Goal: Task Accomplishment & Management: Manage account settings

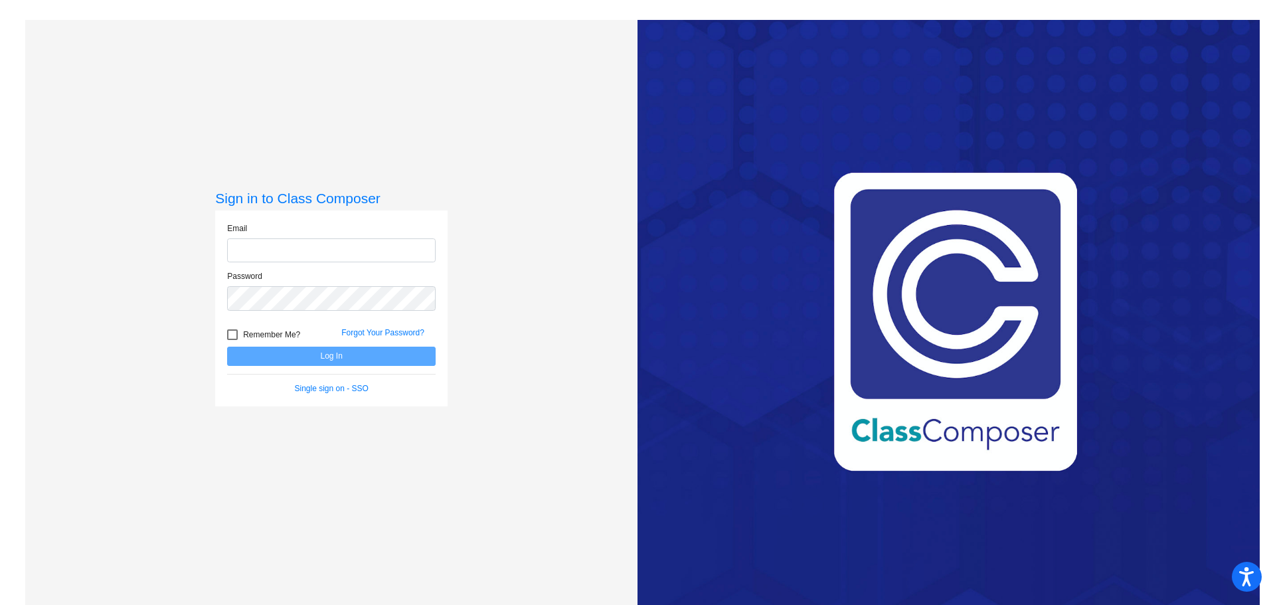
click at [335, 256] on input "email" at bounding box center [331, 250] width 209 height 25
type input "[EMAIL_ADDRESS][DOMAIN_NAME]"
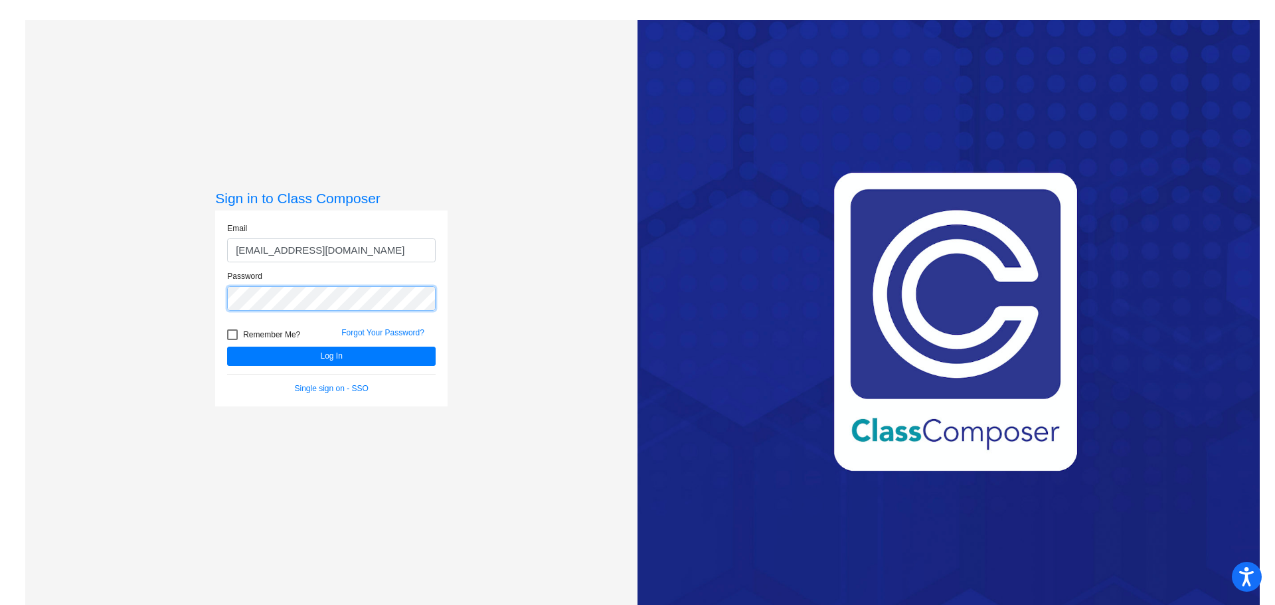
click at [227, 347] on button "Log In" at bounding box center [331, 356] width 209 height 19
click at [327, 358] on button "Log In" at bounding box center [331, 356] width 209 height 19
click at [191, 283] on div "Sign in to Class Composer Email dsinito+1@whufsd.com Password Remember Me? Forg…" at bounding box center [331, 322] width 612 height 605
click at [227, 347] on button "Log In" at bounding box center [331, 356] width 209 height 19
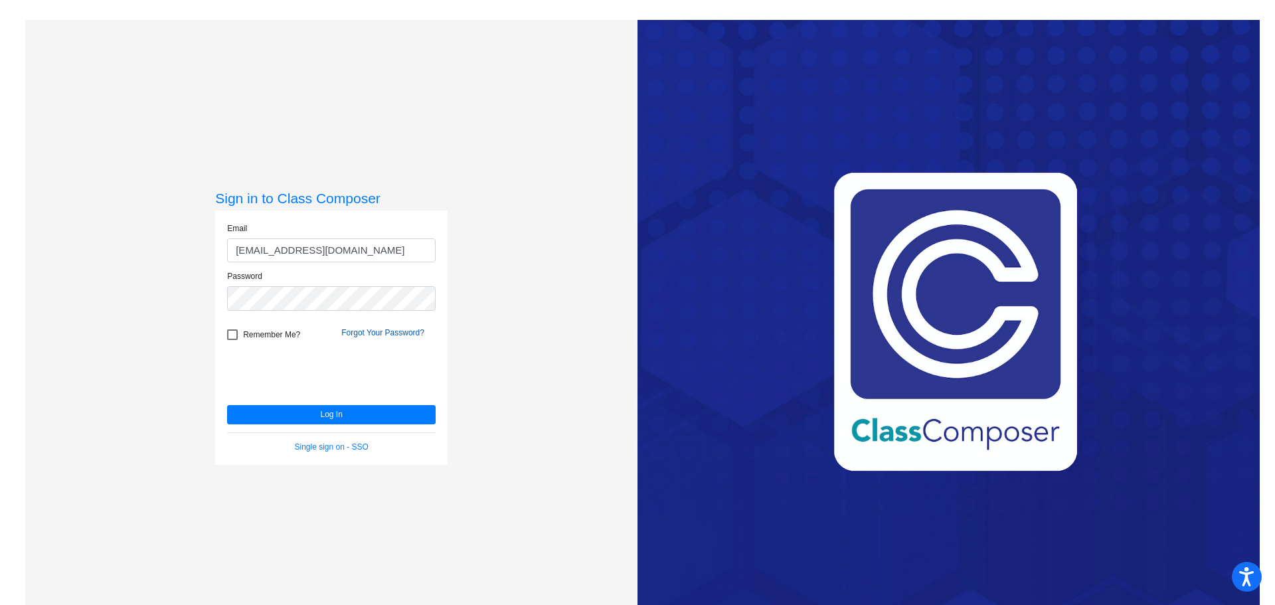
click at [357, 331] on link "Forgot Your Password?" at bounding box center [382, 332] width 83 height 9
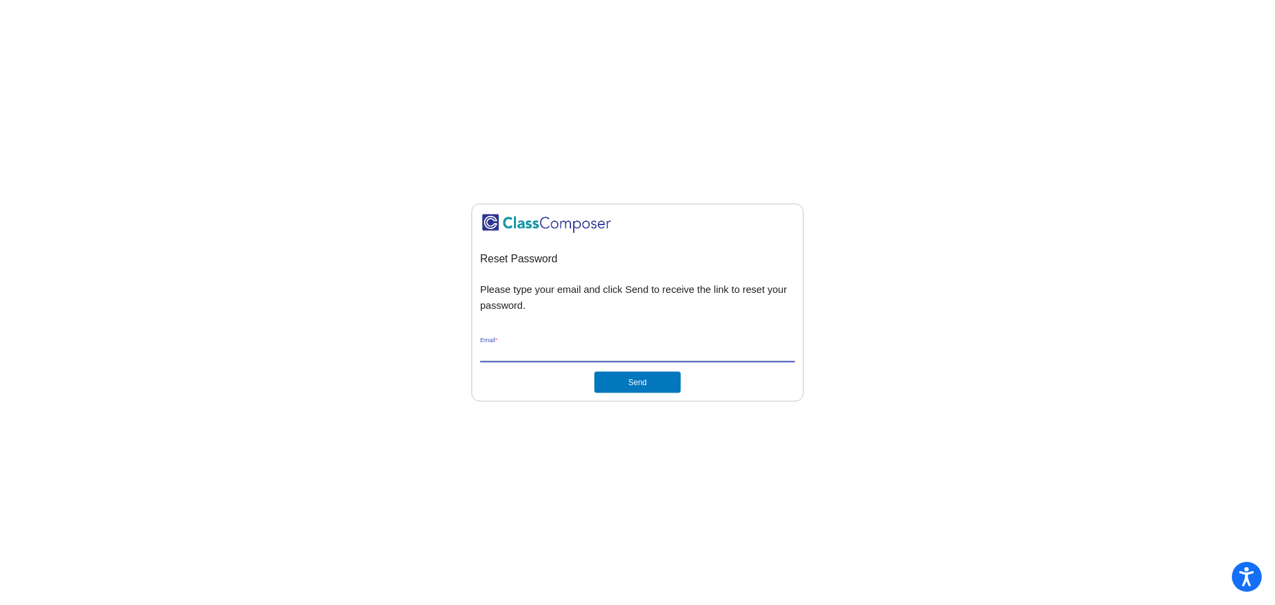
click at [553, 351] on input "Email *" at bounding box center [637, 353] width 315 height 12
click at [511, 349] on input "[EMAIL_ADDRESS][DOMAIN_NAME]" at bounding box center [637, 353] width 315 height 12
type input "[EMAIL_ADDRESS][DOMAIN_NAME]"
click at [639, 379] on button "Send" at bounding box center [637, 382] width 86 height 21
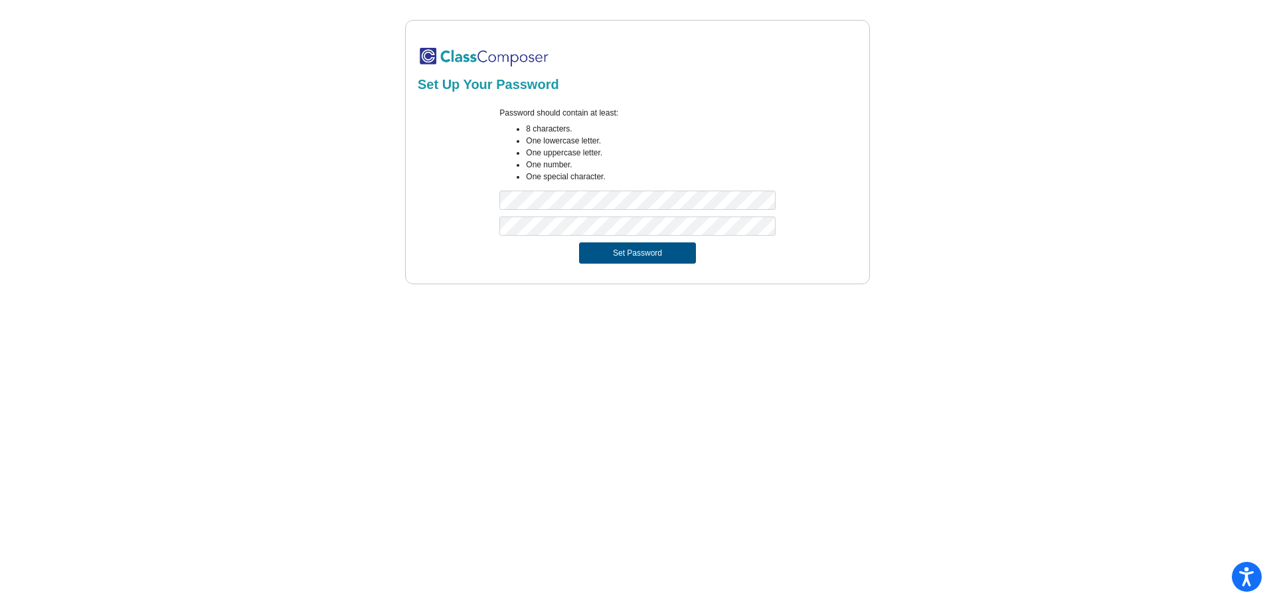
click at [626, 252] on button "Set Password" at bounding box center [637, 252] width 117 height 21
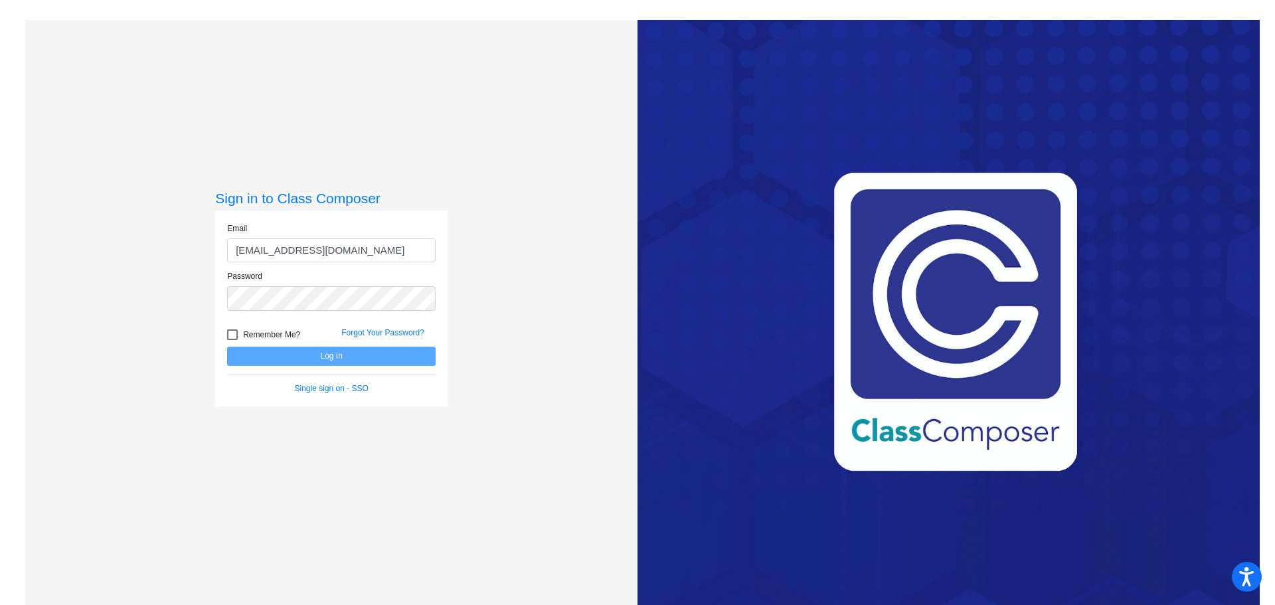
click at [262, 251] on input "[EMAIL_ADDRESS][DOMAIN_NAME]" at bounding box center [331, 250] width 209 height 25
type input "[EMAIL_ADDRESS][DOMAIN_NAME]"
click at [227, 347] on button "Log In" at bounding box center [331, 356] width 209 height 19
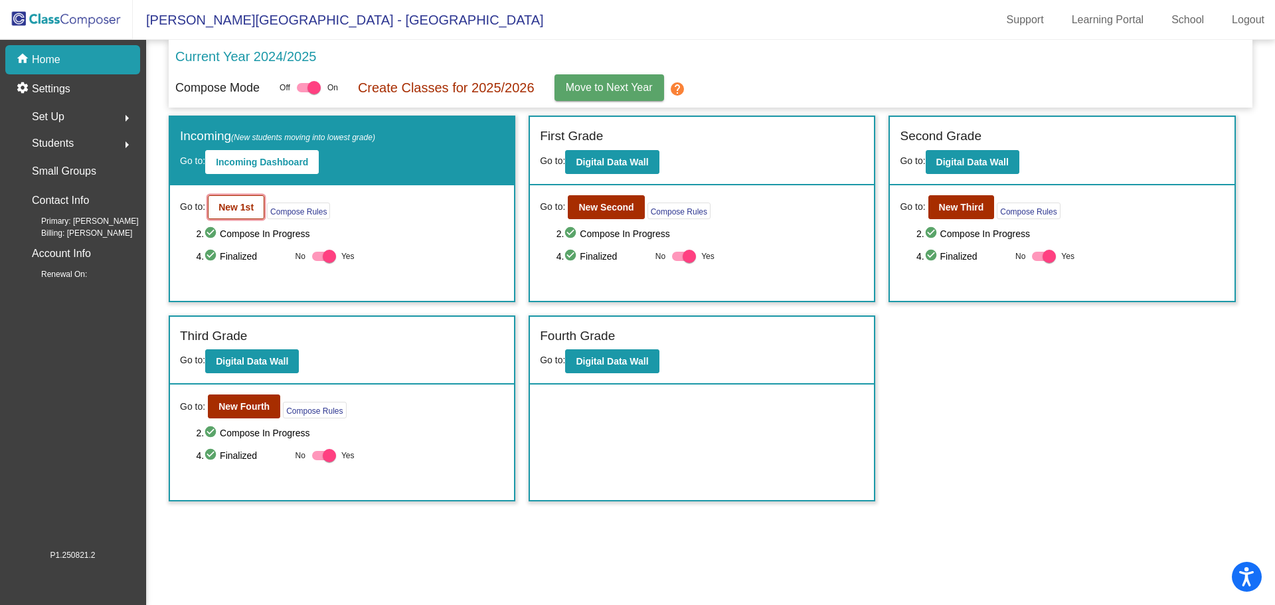
click at [244, 201] on button "New 1st" at bounding box center [236, 207] width 56 height 24
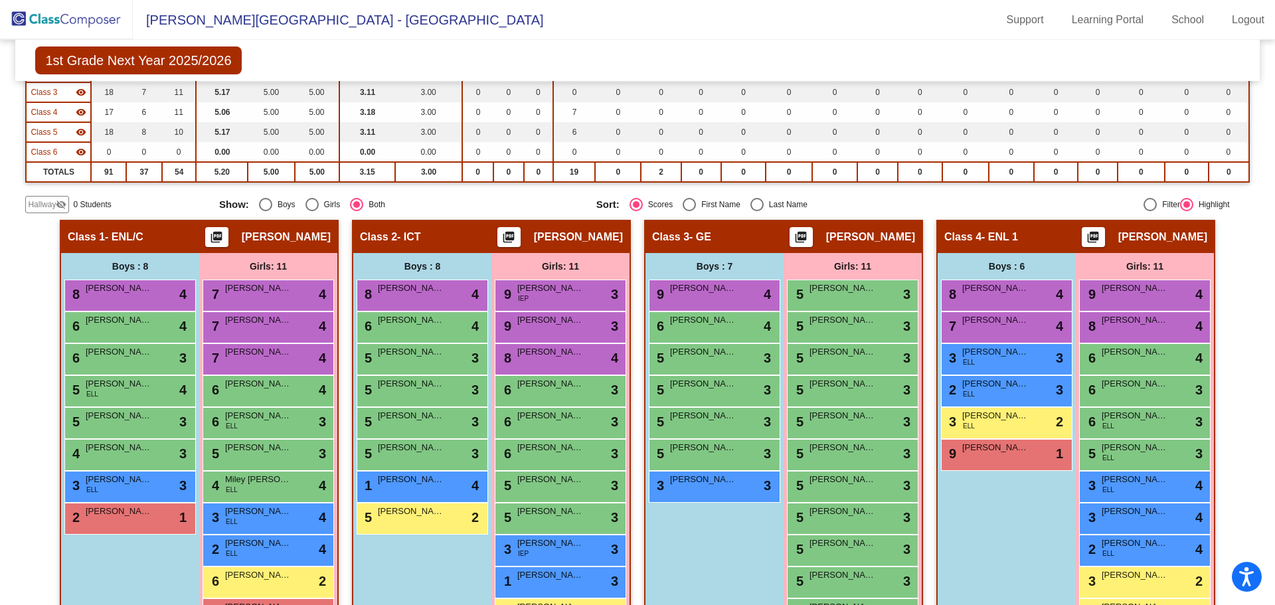
scroll to position [266, 0]
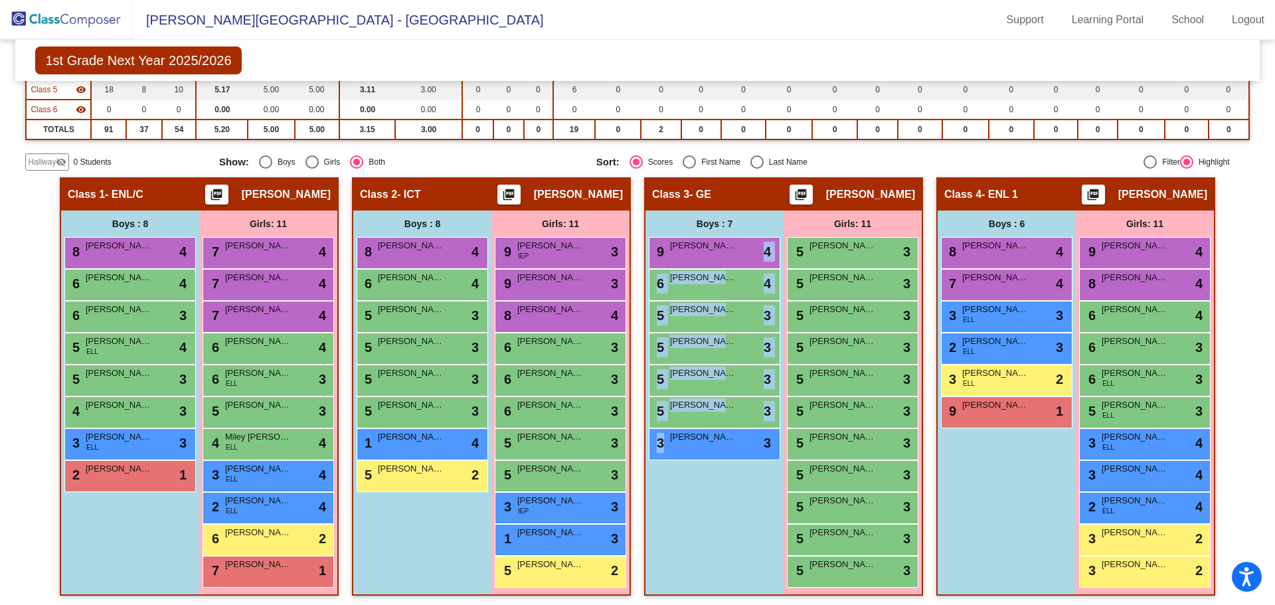
drag, startPoint x: 760, startPoint y: 256, endPoint x: 721, endPoint y: 457, distance: 205.0
click at [721, 457] on div "9 [PERSON_NAME] lock do_not_disturb_alt 4 6 [PERSON_NAME] lock do_not_disturb_a…" at bounding box center [715, 348] width 132 height 223
click at [0, 0] on div "Boys : 7 9 [PERSON_NAME] lock do_not_disturb_alt 4 6 [PERSON_NAME] lock do_not_…" at bounding box center [0, 0] width 0 height 0
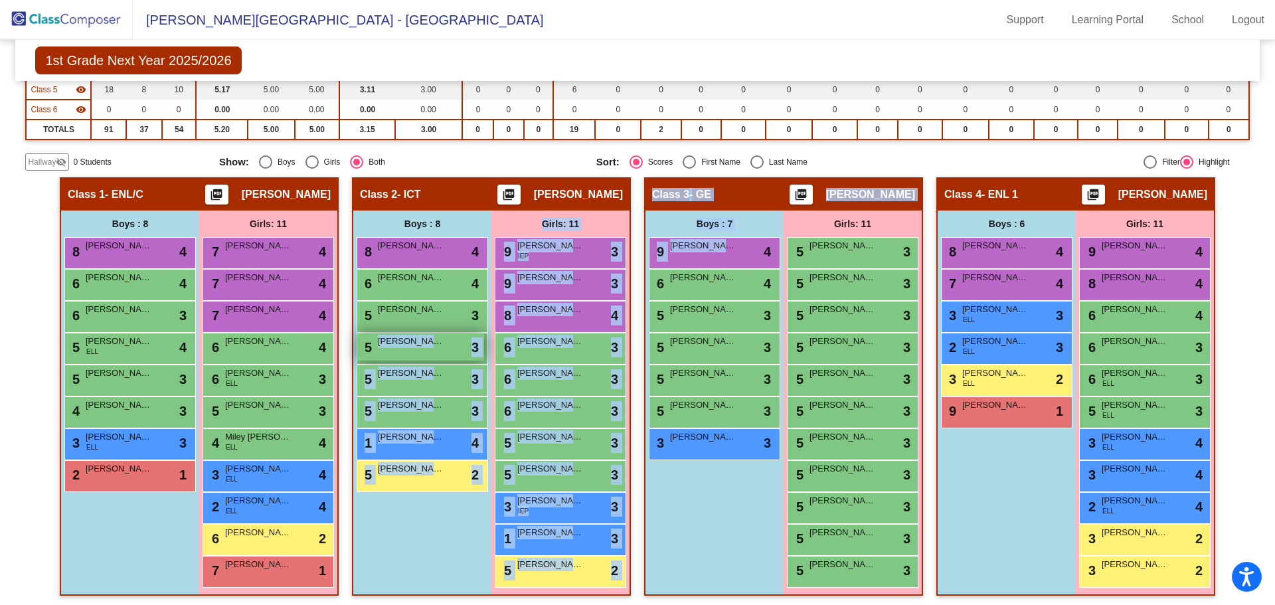
drag, startPoint x: 725, startPoint y: 250, endPoint x: 396, endPoint y: 333, distance: 339.9
click at [395, 334] on div "Hallway - Hallway Class picture_as_pdf Add Student First Name Last Name Student…" at bounding box center [637, 593] width 1224 height 832
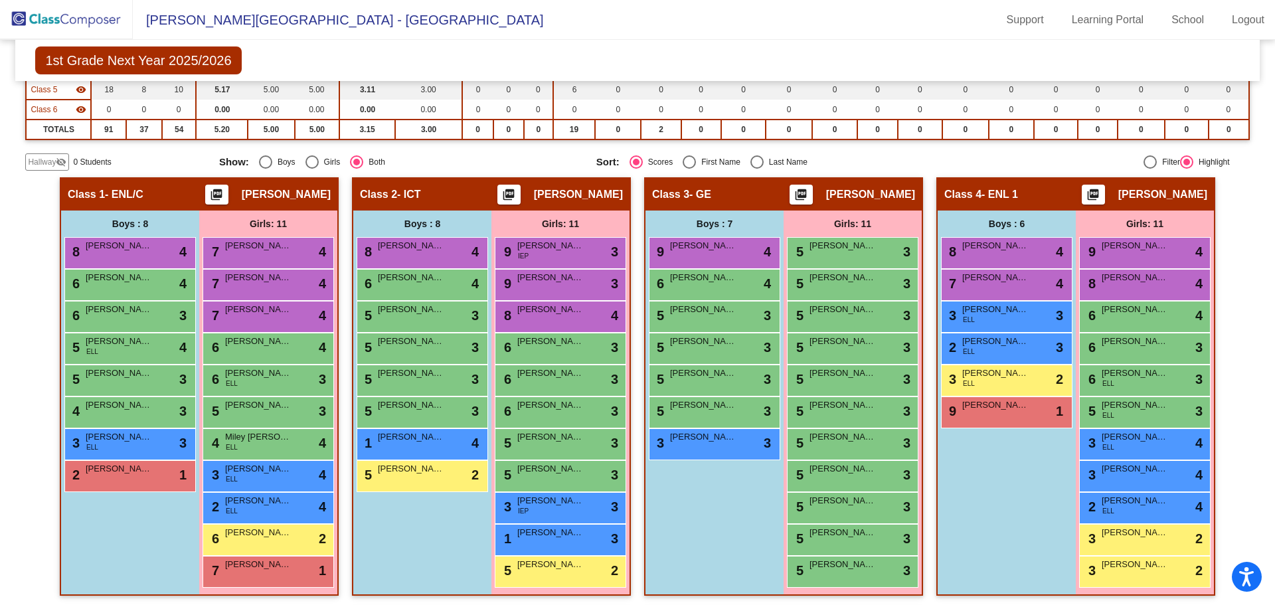
click at [0, 0] on div "Boys : 7 9 [PERSON_NAME] lock do_not_disturb_alt 4 6 [PERSON_NAME] lock do_not_…" at bounding box center [0, 0] width 0 height 0
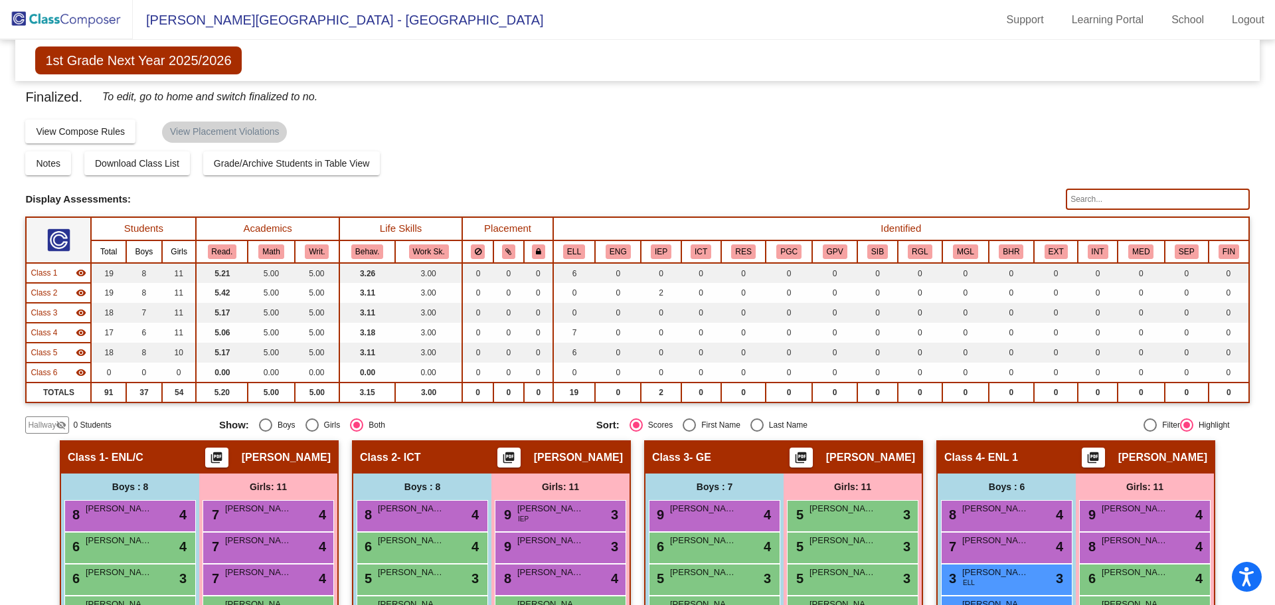
scroll to position [0, 0]
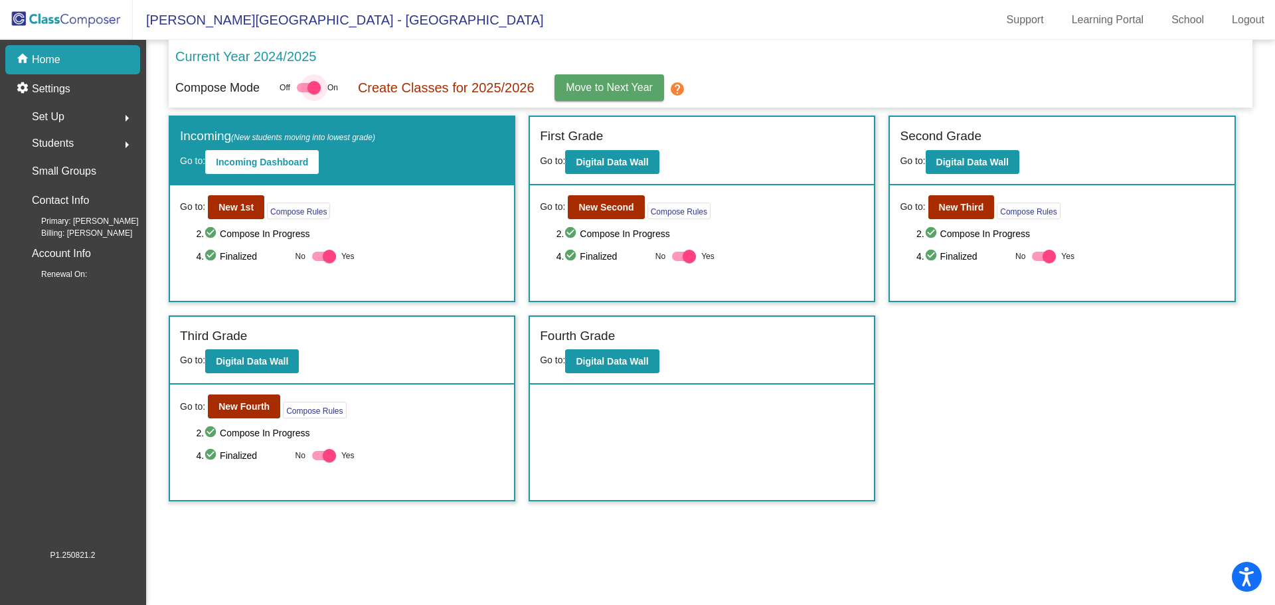
click at [314, 89] on div at bounding box center [314, 87] width 13 height 13
click at [304, 92] on input "checkbox" at bounding box center [303, 92] width 1 height 1
checkbox input "false"
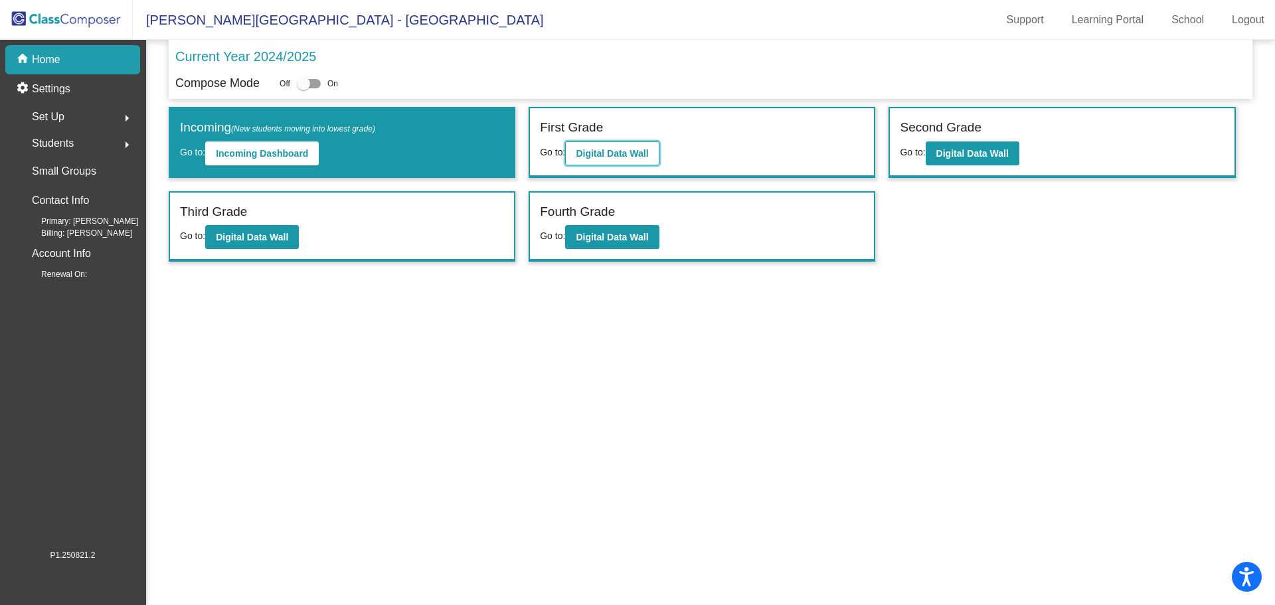
click at [638, 151] on b "Digital Data Wall" at bounding box center [612, 153] width 72 height 11
click at [301, 81] on div at bounding box center [303, 83] width 13 height 13
click at [303, 88] on input "checkbox" at bounding box center [303, 88] width 1 height 1
checkbox input "true"
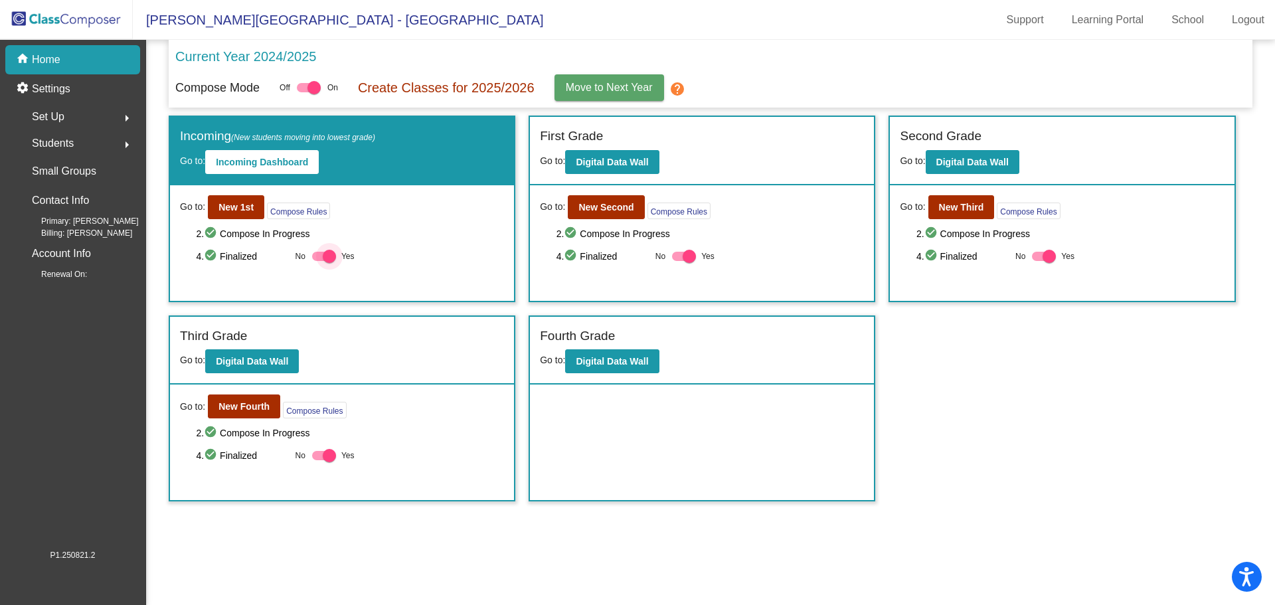
click at [329, 258] on div at bounding box center [329, 256] width 13 height 13
click at [319, 261] on input "Yes" at bounding box center [318, 261] width 1 height 1
checkbox input "false"
click at [230, 206] on b "New 1st" at bounding box center [236, 207] width 35 height 11
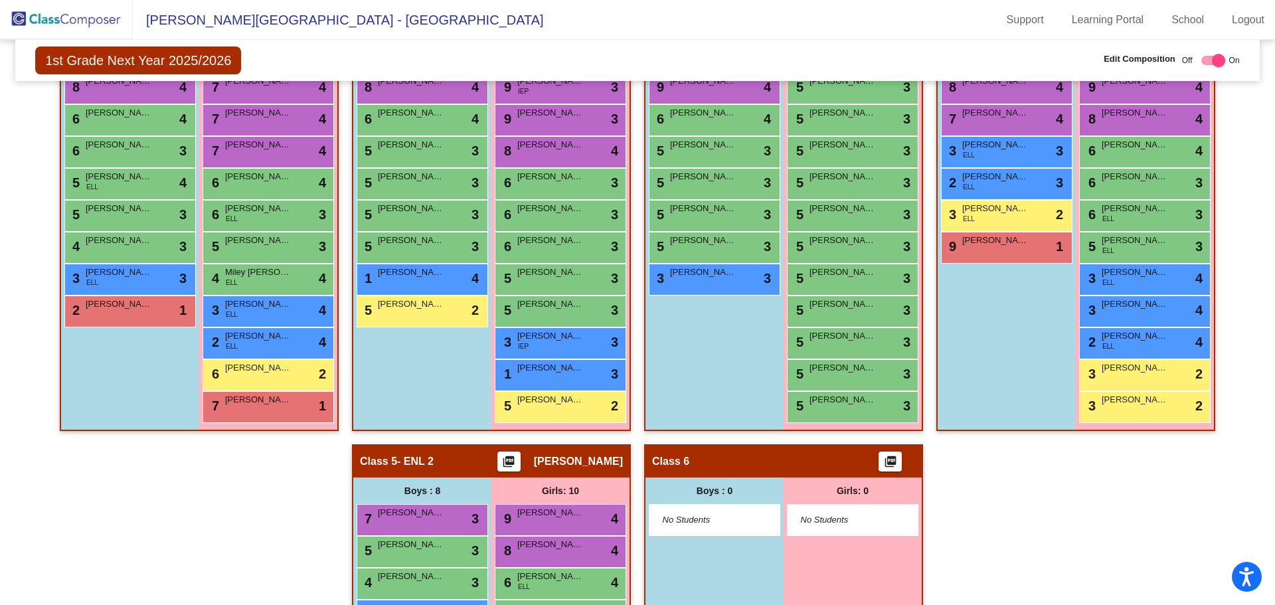
scroll to position [332, 0]
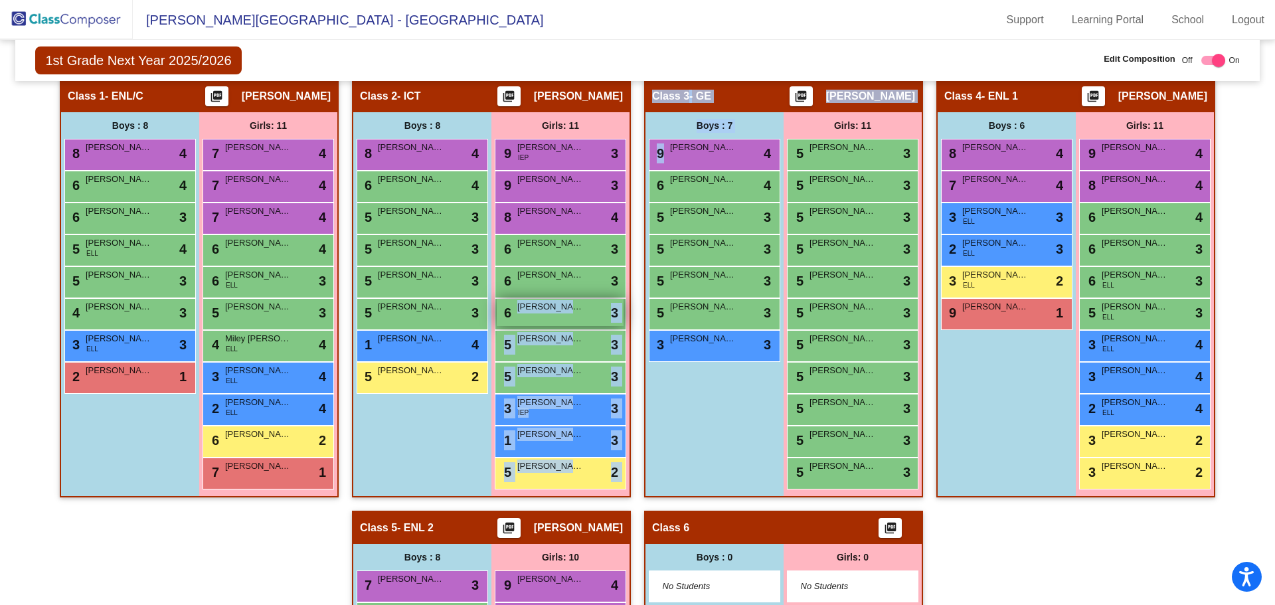
drag, startPoint x: 699, startPoint y: 155, endPoint x: 581, endPoint y: 314, distance: 198.3
click at [581, 314] on div "Hallway - Hallway Class picture_as_pdf Add Student First Name Last Name Student…" at bounding box center [637, 495] width 1224 height 832
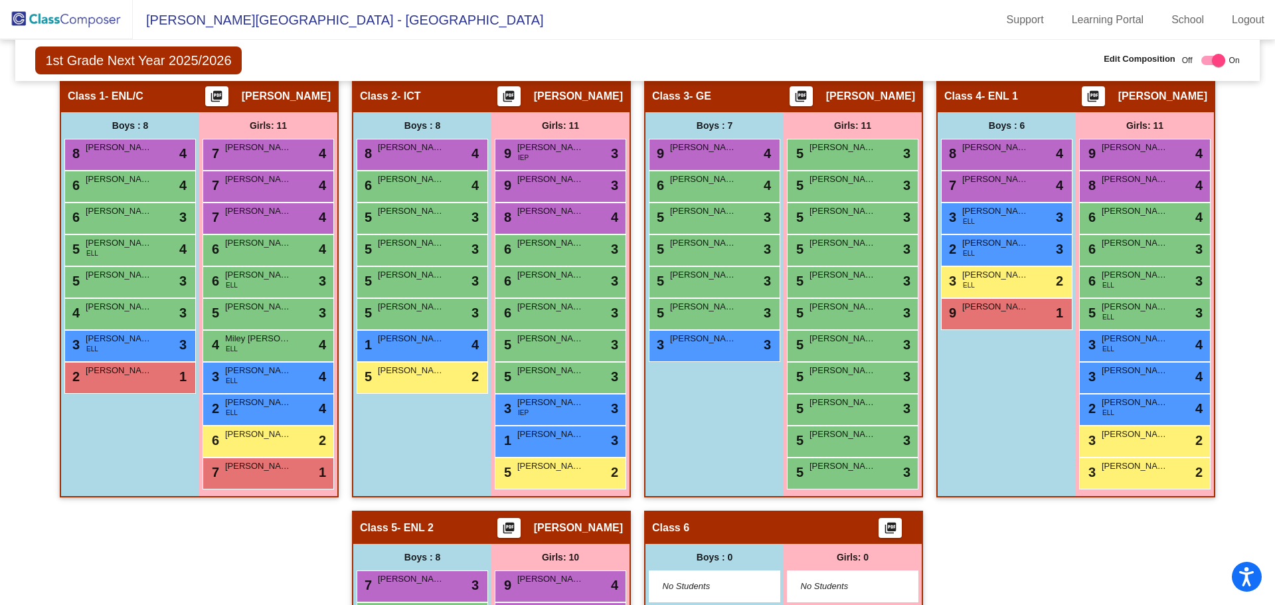
click at [0, 0] on div "Boys : 7 9 [PERSON_NAME] lock do_not_disturb_alt 4 6 [PERSON_NAME] lock do_not_…" at bounding box center [0, 0] width 0 height 0
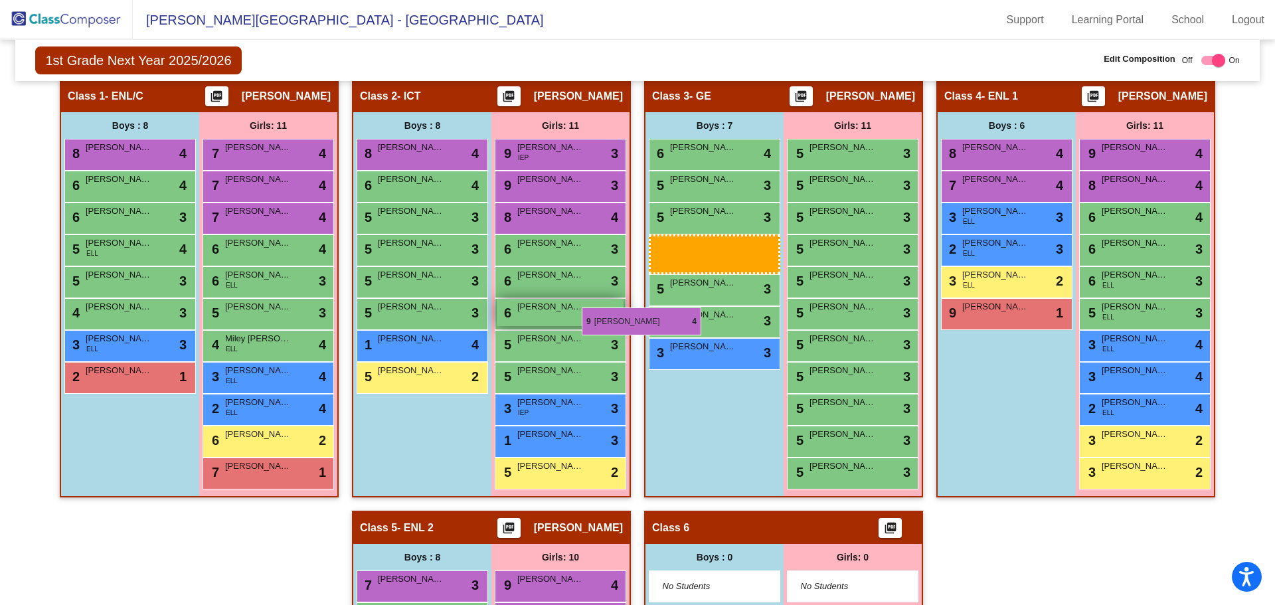
drag, startPoint x: 717, startPoint y: 158, endPoint x: 561, endPoint y: 322, distance: 226.0
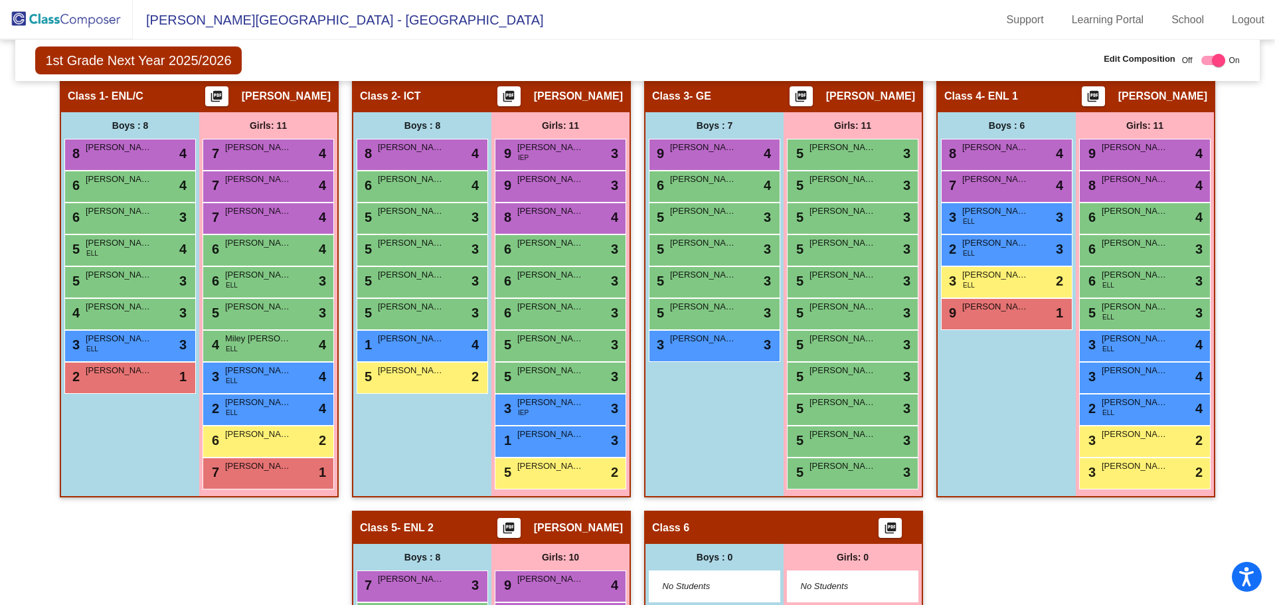
drag, startPoint x: 561, startPoint y: 322, endPoint x: 729, endPoint y: 421, distance: 194.5
click at [0, 0] on div "Boys : 7 9 [PERSON_NAME] lock do_not_disturb_alt 4 6 [PERSON_NAME] lock do_not_…" at bounding box center [0, 0] width 0 height 0
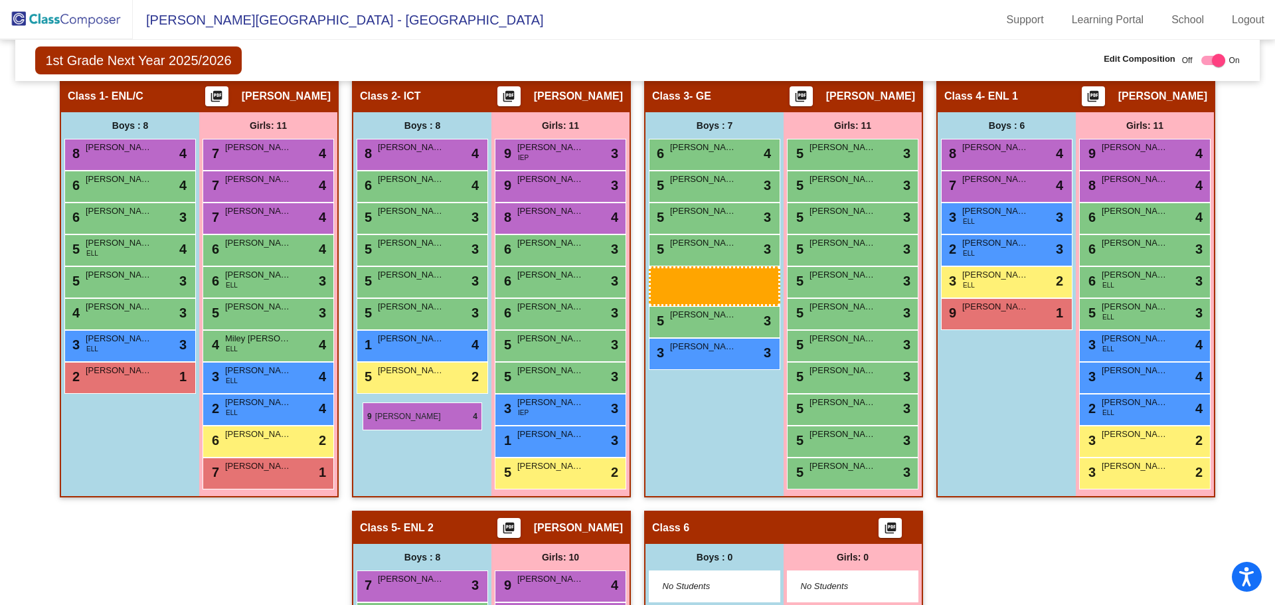
drag, startPoint x: 719, startPoint y: 151, endPoint x: 363, endPoint y: 403, distance: 435.7
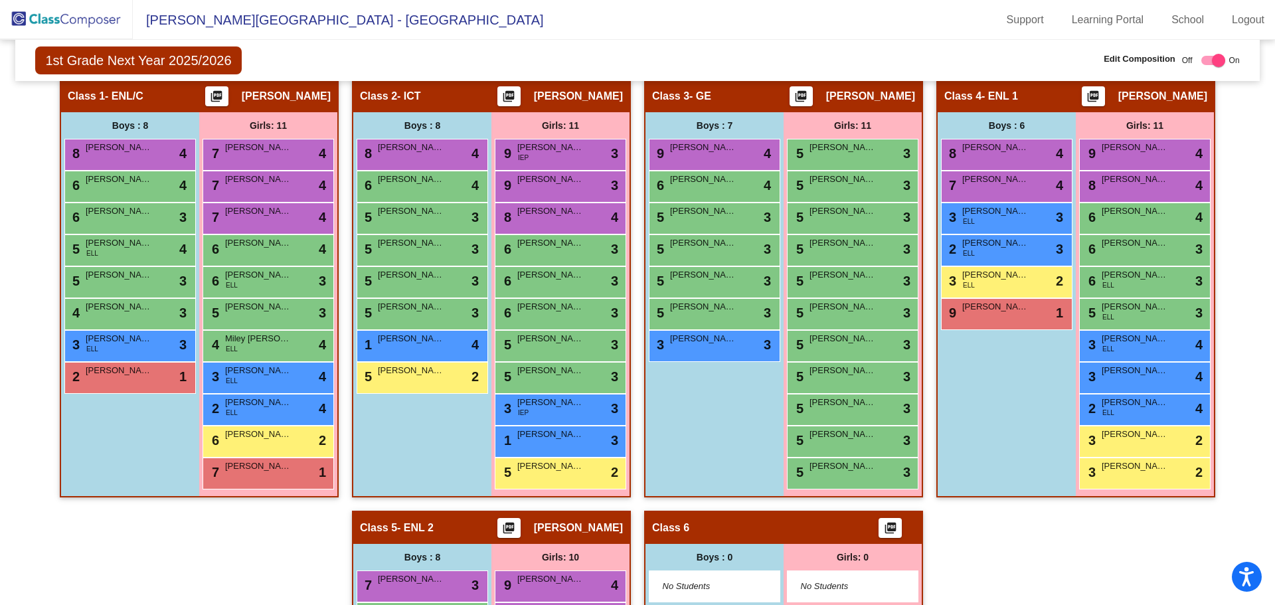
drag, startPoint x: 363, startPoint y: 403, endPoint x: 733, endPoint y: 433, distance: 371.2
click at [0, 0] on div "Boys : 7 9 [PERSON_NAME] lock do_not_disturb_alt 4 6 [PERSON_NAME] lock do_not_…" at bounding box center [0, 0] width 0 height 0
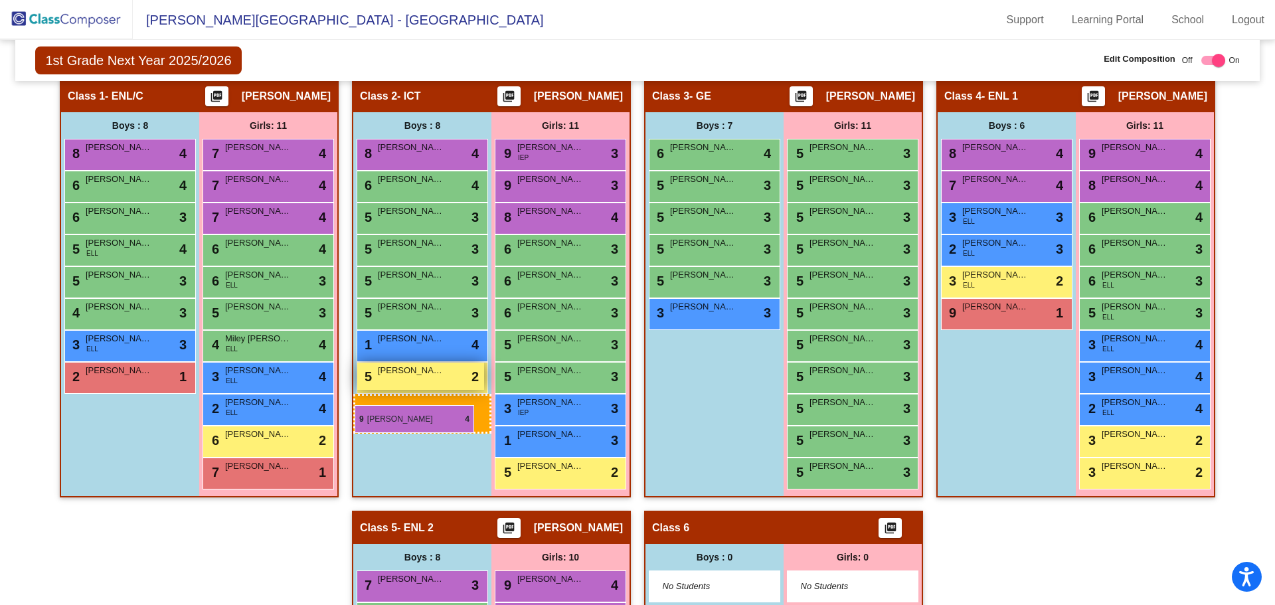
drag, startPoint x: 754, startPoint y: 158, endPoint x: 355, endPoint y: 405, distance: 469.1
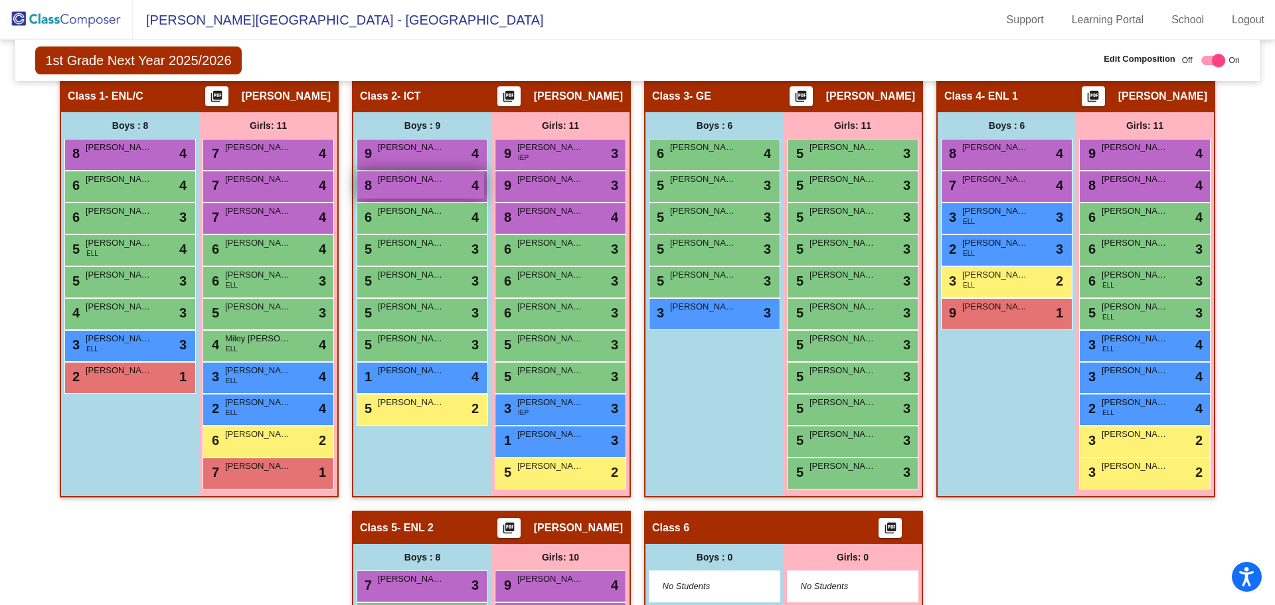
click at [438, 186] on div "8 [PERSON_NAME] lock do_not_disturb_alt 4" at bounding box center [420, 184] width 127 height 27
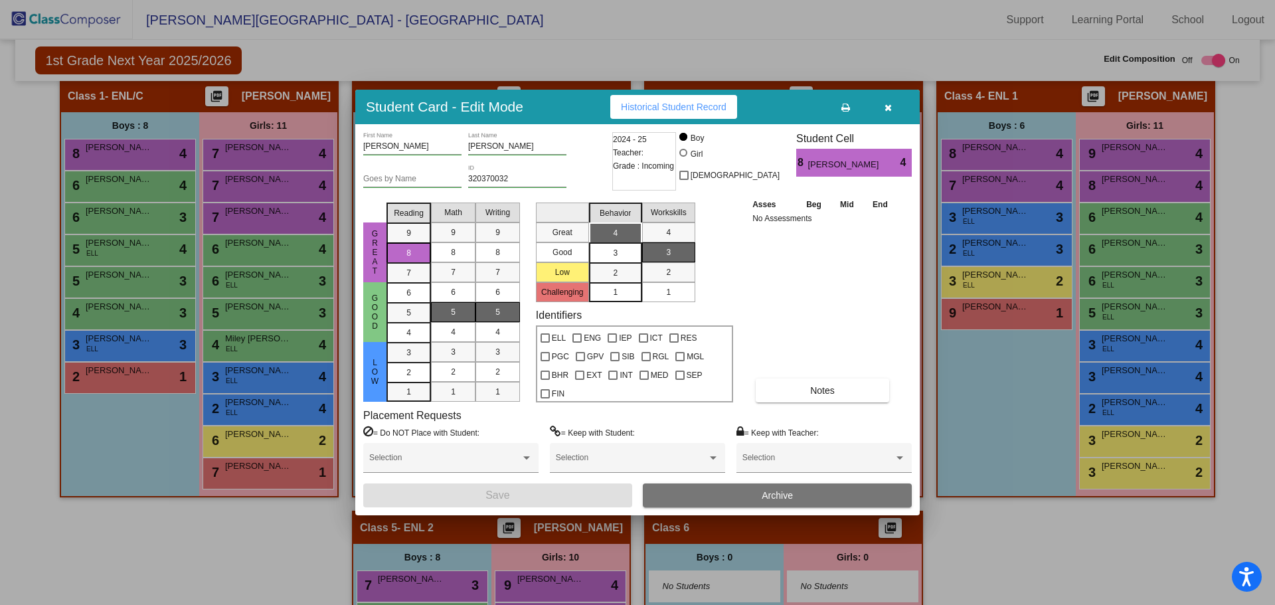
click at [891, 108] on icon "button" at bounding box center [888, 107] width 7 height 9
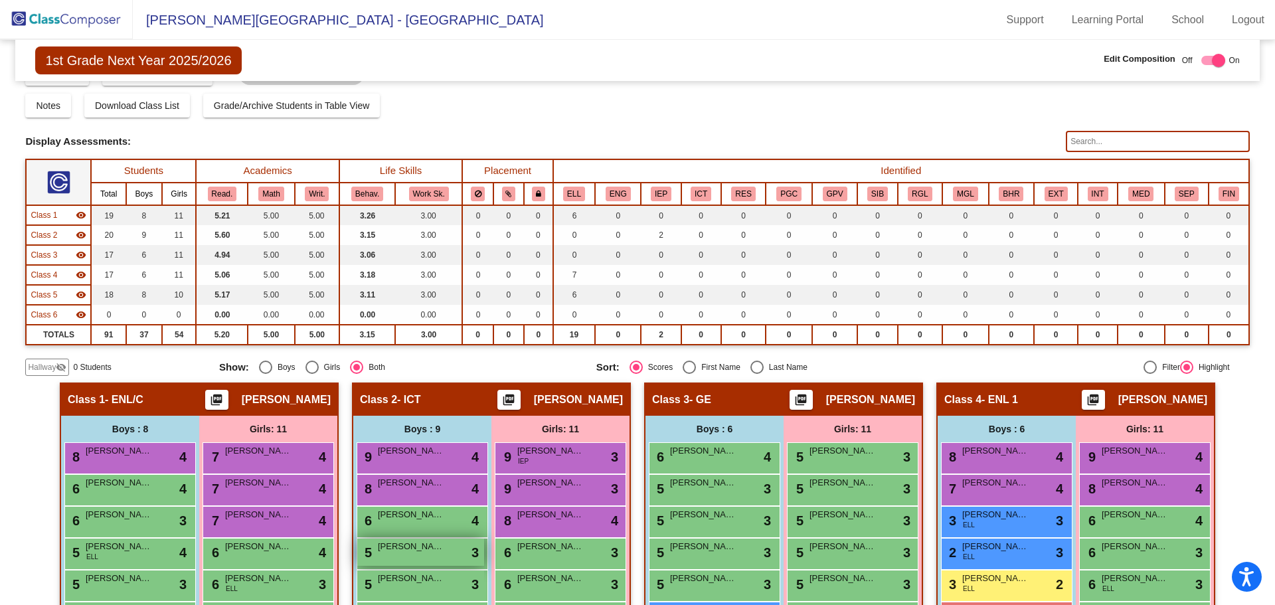
scroll to position [0, 0]
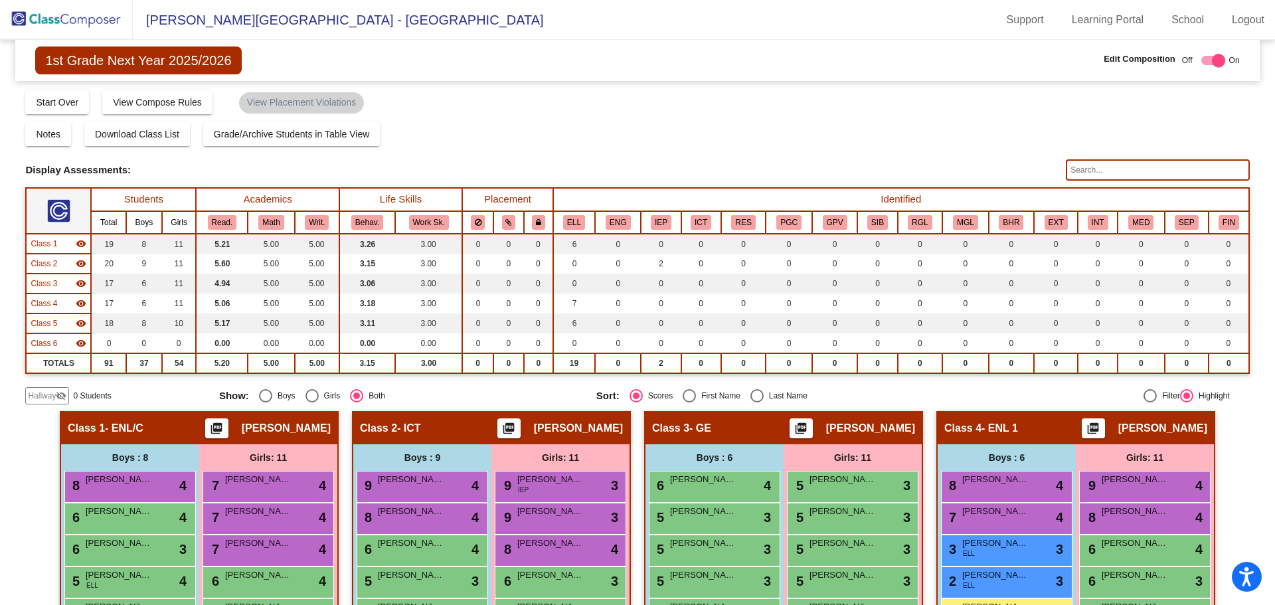
click at [68, 23] on img at bounding box center [66, 19] width 133 height 39
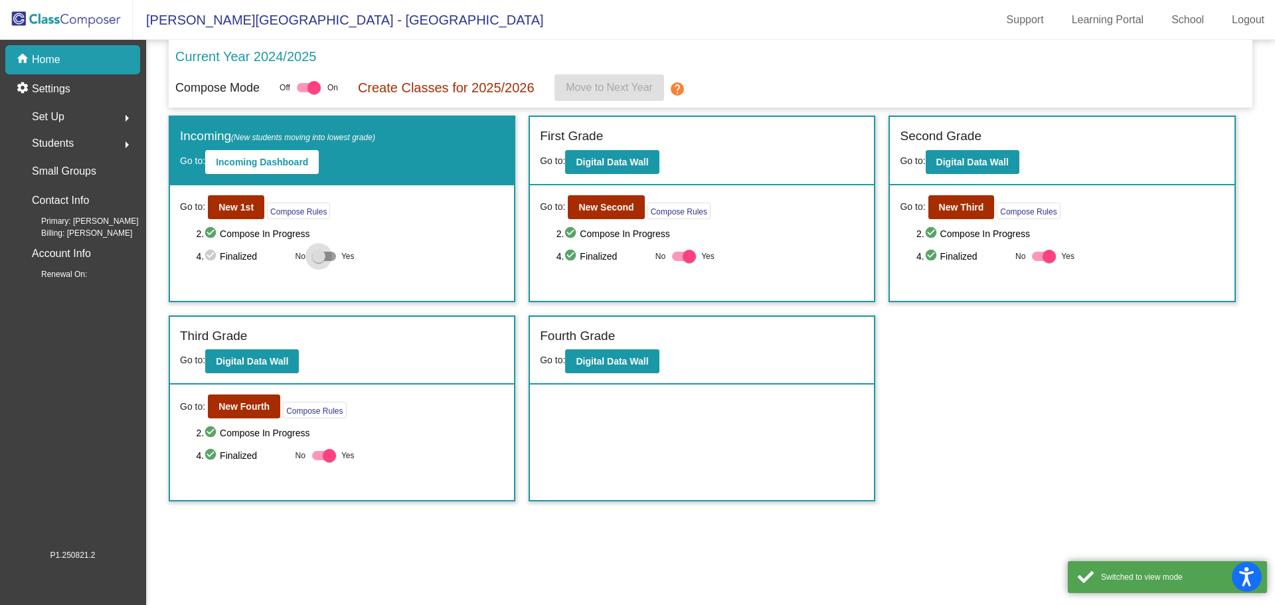
click at [317, 255] on div at bounding box center [318, 256] width 13 height 13
click at [318, 261] on input "Yes" at bounding box center [318, 261] width 1 height 1
checkbox input "true"
